Goal: Information Seeking & Learning: Check status

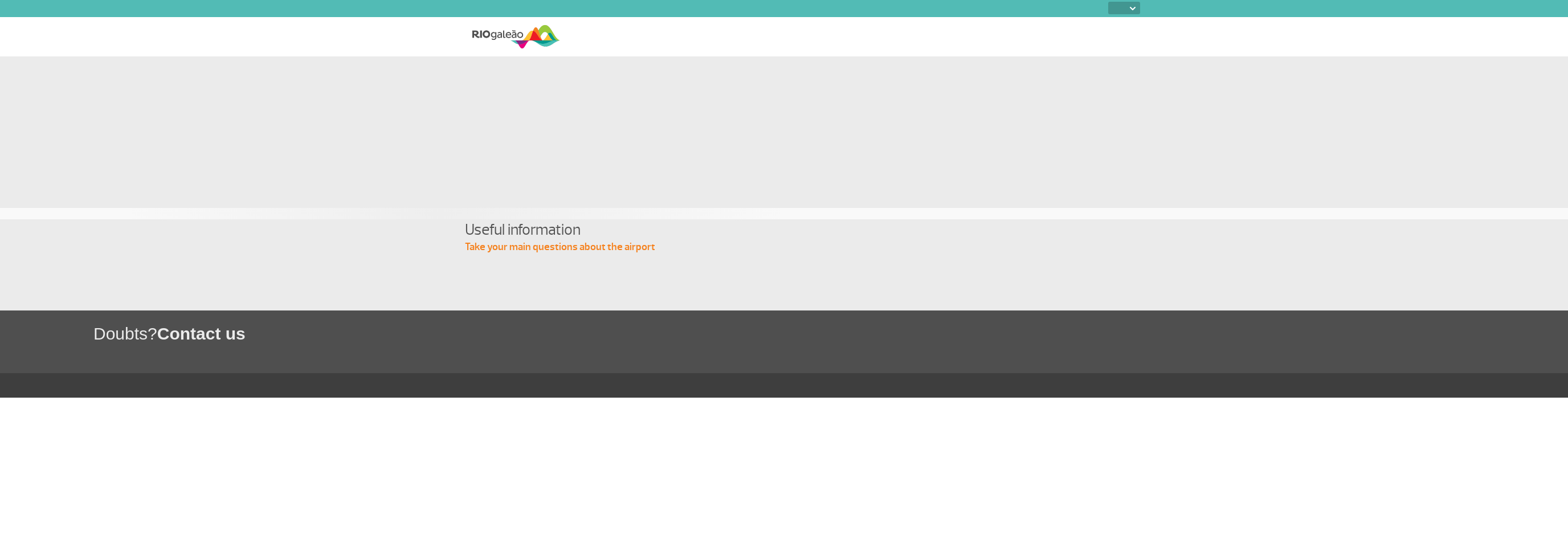
select select
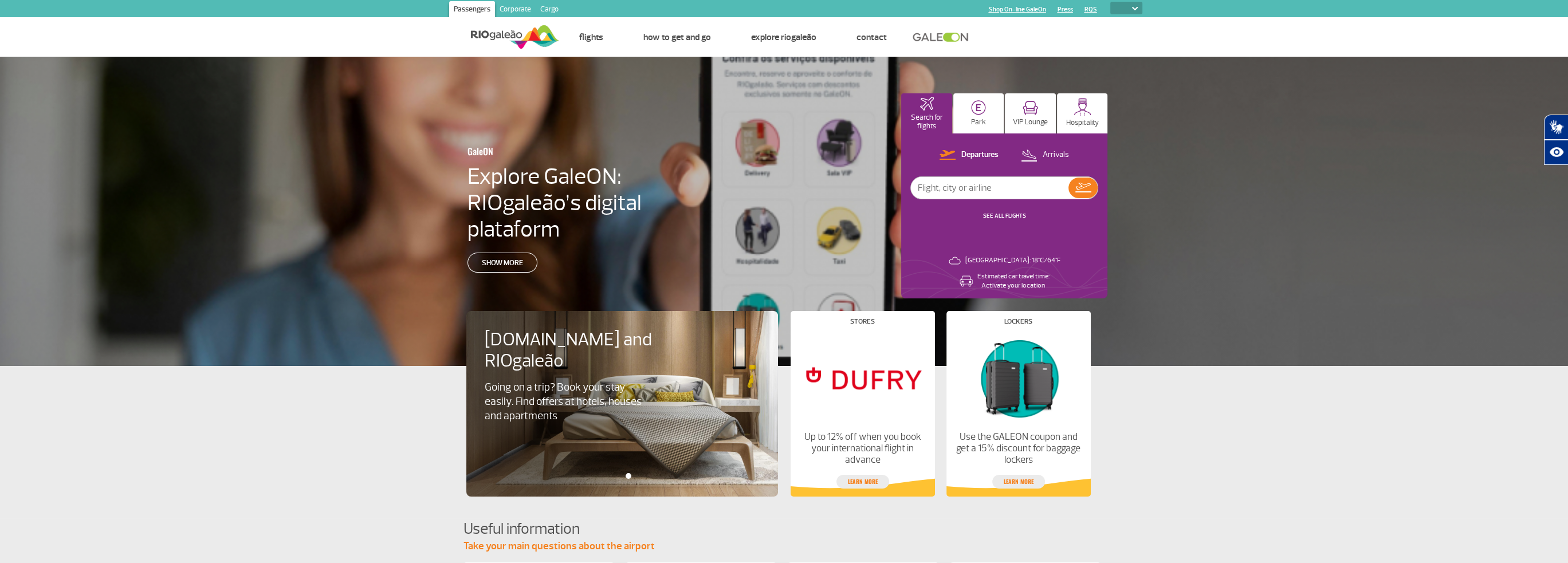
click at [1002, 215] on link "SEE ALL FLIGHTS" at bounding box center [1004, 215] width 43 height 8
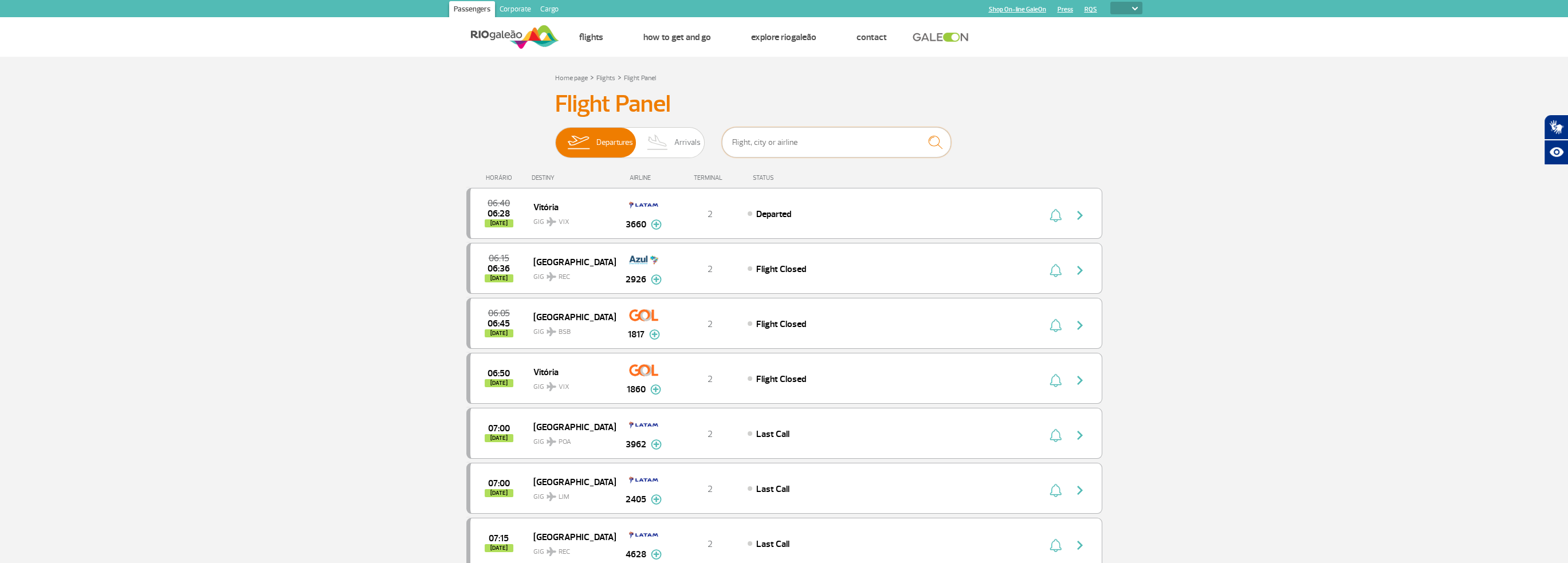
click at [786, 142] on input "text" at bounding box center [836, 142] width 229 height 30
type input "m"
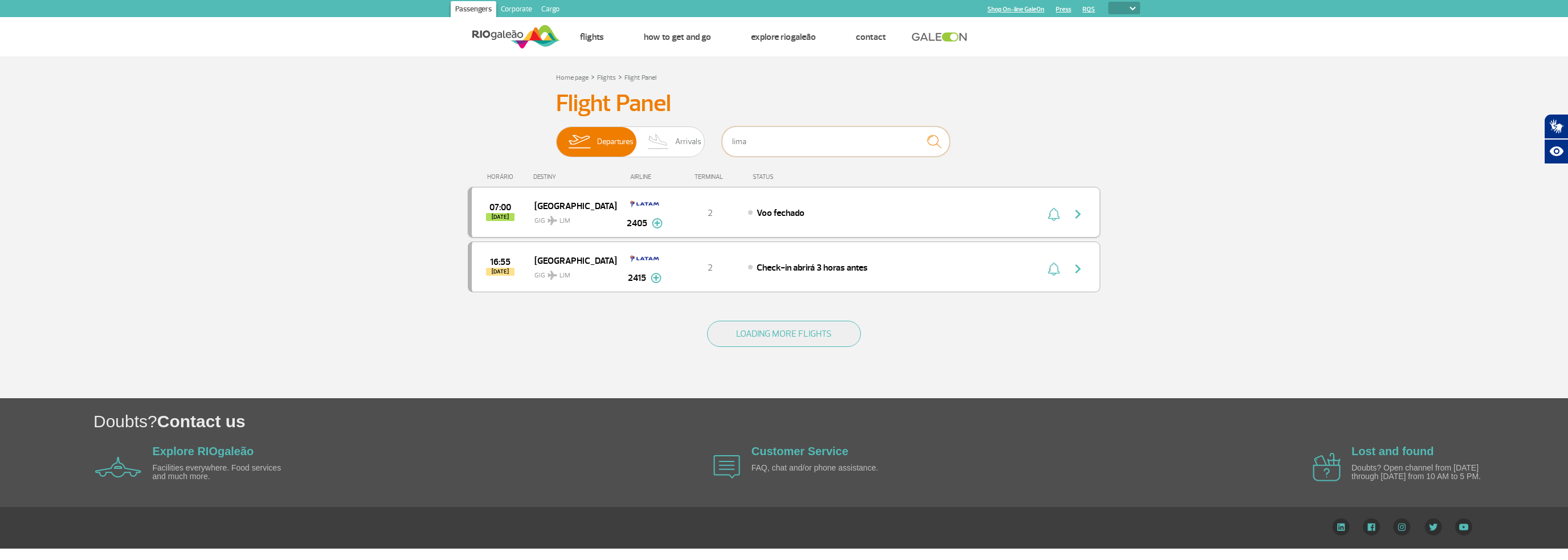
type input "lima"
click at [799, 204] on div "07:00 [DATE] Lima GIG LIM 2405 2 Voo fechado Parcerias: Delta Airlines 6115" at bounding box center [784, 212] width 632 height 51
drag, startPoint x: 1268, startPoint y: 171, endPoint x: 853, endPoint y: 218, distance: 417.7
click at [863, 220] on div "07:00 [DATE] Lima GIG LIM 2405 2 Voo fechado Parcerias: Delta Airlines 6115" at bounding box center [784, 212] width 632 height 51
drag, startPoint x: 828, startPoint y: 214, endPoint x: 736, endPoint y: 215, distance: 92.0
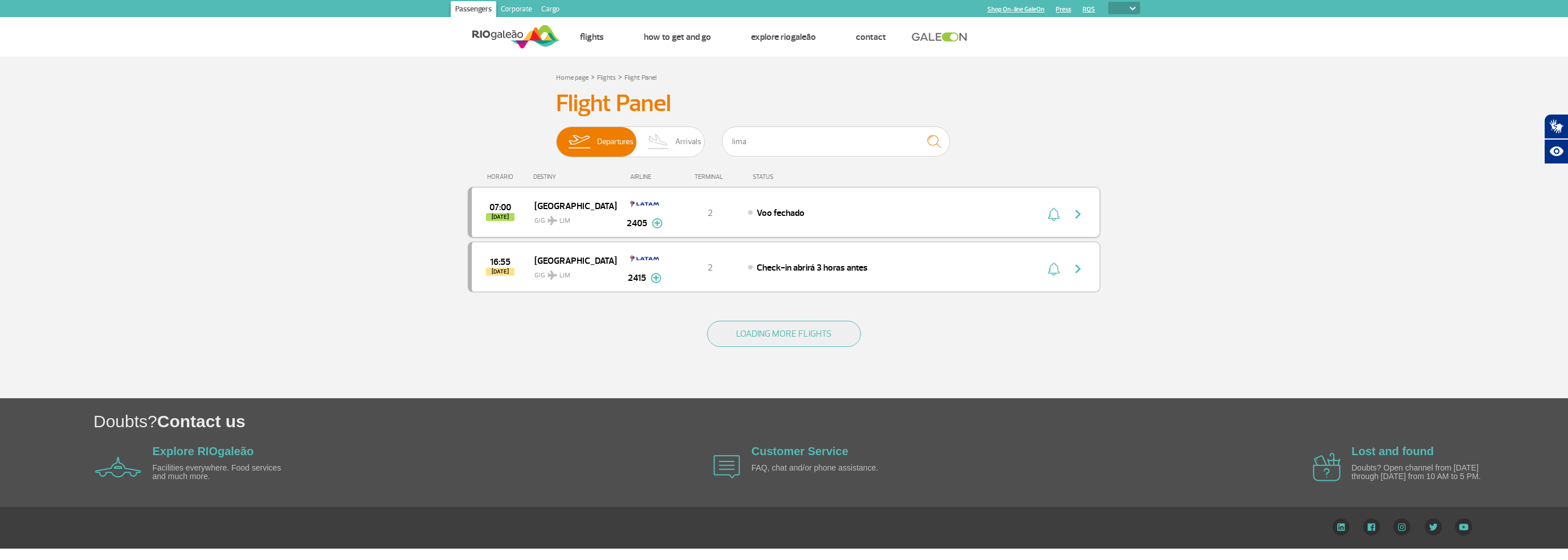
click at [736, 215] on div "07:00 [DATE] Lima GIG LIM 2405 2 Voo fechado Parcerias: Delta Airlines 6115" at bounding box center [784, 212] width 632 height 51
click at [1233, 208] on section "Home page > Flights > Flight Panel Flight Panel Departures Arrivals [GEOGRAPHIC…" at bounding box center [784, 227] width 1568 height 342
click at [1076, 213] on img "button" at bounding box center [1077, 214] width 13 height 13
click at [660, 222] on img at bounding box center [657, 223] width 11 height 11
